Goal: Task Accomplishment & Management: Use online tool/utility

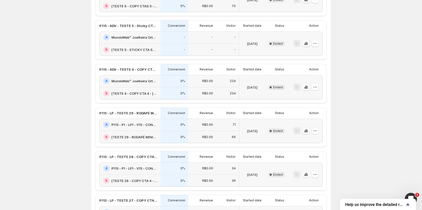
scroll to position [202, 0]
click at [316, 88] on icon "button" at bounding box center [314, 87] width 5 height 5
click at [318, 107] on span "Rename" at bounding box center [313, 107] width 13 height 4
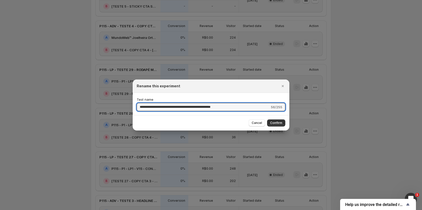
drag, startPoint x: 156, startPoint y: 106, endPoint x: 106, endPoint y: 107, distance: 49.5
click at [254, 120] on button "Cancel" at bounding box center [257, 122] width 16 height 7
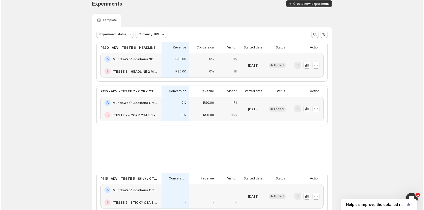
scroll to position [0, 0]
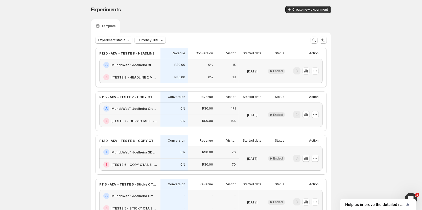
click at [310, 13] on div "Experiments. This page is ready Experiments Create new experiment" at bounding box center [211, 9] width 240 height 19
click at [310, 12] on button "Create new experiment" at bounding box center [308, 9] width 46 height 7
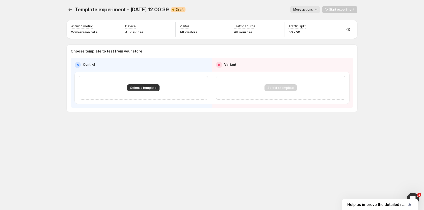
click at [90, 9] on span "Template experiment - Sep 10, 12:00:39" at bounding box center [122, 10] width 94 height 6
click at [304, 8] on span "More actions" at bounding box center [303, 10] width 20 height 4
click at [304, 29] on span "Rename" at bounding box center [308, 29] width 13 height 4
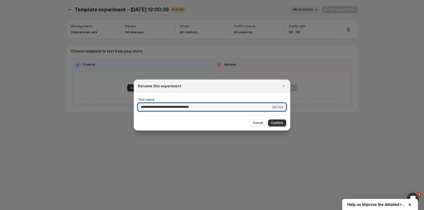
drag, startPoint x: 174, startPoint y: 107, endPoint x: 98, endPoint y: 104, distance: 76.3
click at [98, 210] on div "**********" at bounding box center [212, 210] width 424 height 0
click at [146, 108] on input "**********" at bounding box center [204, 107] width 133 height 8
click at [155, 107] on input "**********" at bounding box center [204, 107] width 133 height 8
drag, startPoint x: 158, startPoint y: 107, endPoint x: 120, endPoint y: 107, distance: 37.6
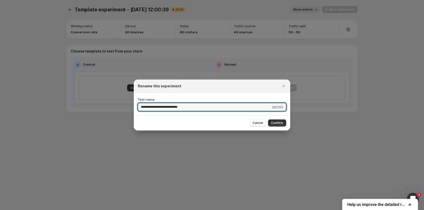
click at [120, 210] on div "**********" at bounding box center [212, 210] width 424 height 0
type input "**********"
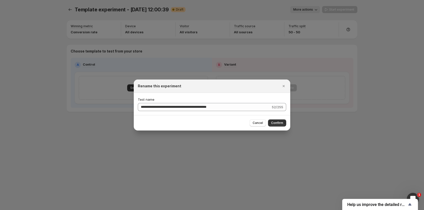
drag, startPoint x: 282, startPoint y: 124, endPoint x: 279, endPoint y: 124, distance: 3.0
click at [281, 124] on span "Confirm" at bounding box center [277, 123] width 12 height 4
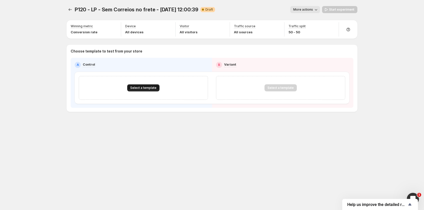
click at [150, 89] on span "Select a template" at bounding box center [143, 88] width 26 height 4
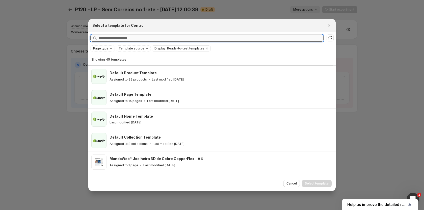
click at [116, 37] on input "Searching all templates" at bounding box center [210, 38] width 225 height 7
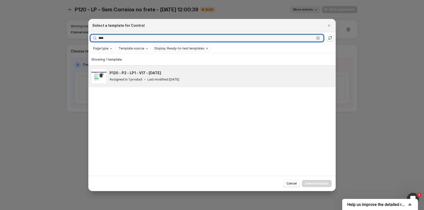
type input "****"
click at [147, 74] on h3 "P120 - P2 - LP1 - V17 - [DATE]" at bounding box center [136, 72] width 52 height 5
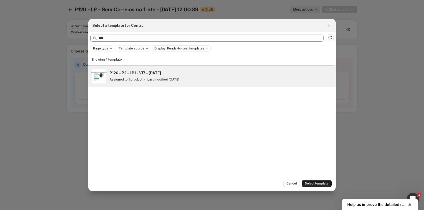
click at [315, 184] on span "Select template" at bounding box center [317, 184] width 24 height 4
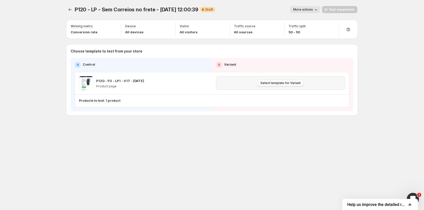
click at [286, 85] on span "Select template for Variant" at bounding box center [281, 83] width 40 height 4
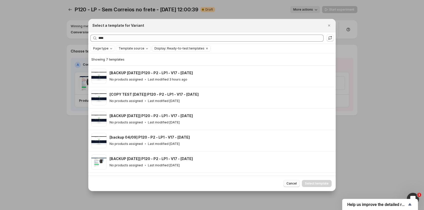
click at [291, 183] on span "Cancel" at bounding box center [292, 184] width 10 height 4
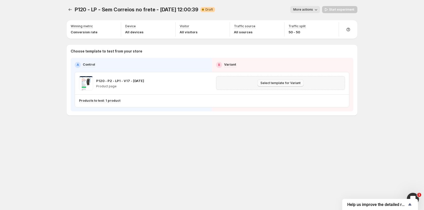
click at [278, 85] on span "Select template for Variant" at bounding box center [281, 83] width 40 height 4
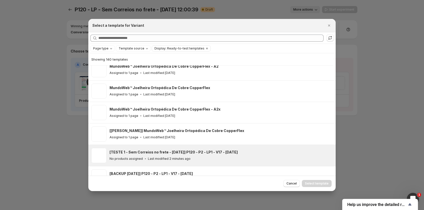
scroll to position [315, 0]
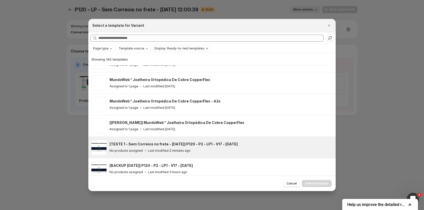
click at [150, 142] on h3 "[TESTE 1 - Sem Correios no frete - [DATE]] P120 - P2 - LP1 - V17 - [DATE]" at bounding box center [174, 144] width 128 height 5
click at [323, 185] on span "Select template" at bounding box center [317, 184] width 24 height 4
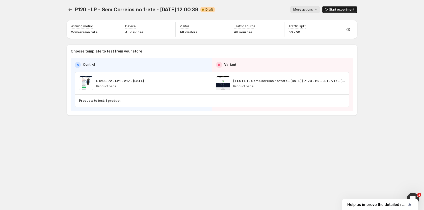
click at [337, 8] on span "Start experiment" at bounding box center [341, 10] width 25 height 4
